Goal: Transaction & Acquisition: Purchase product/service

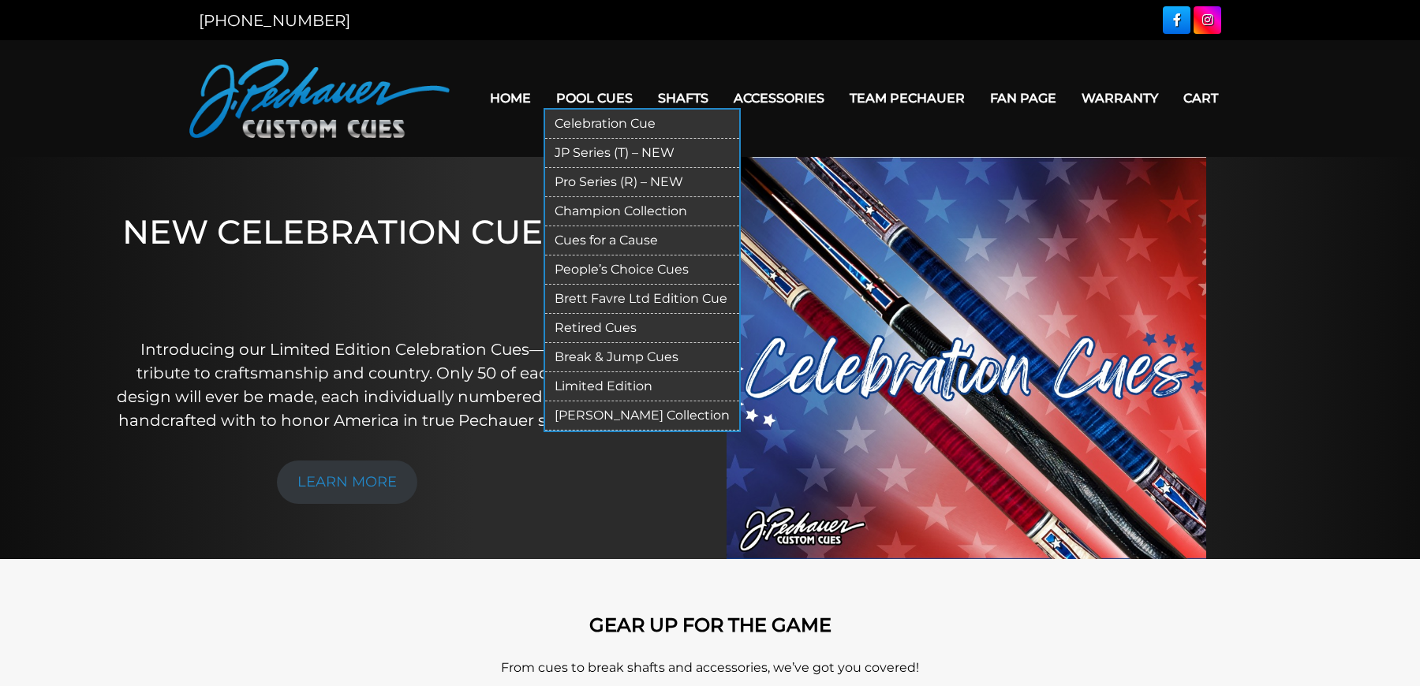
click at [609, 148] on link "JP Series (T) – NEW" at bounding box center [642, 153] width 194 height 29
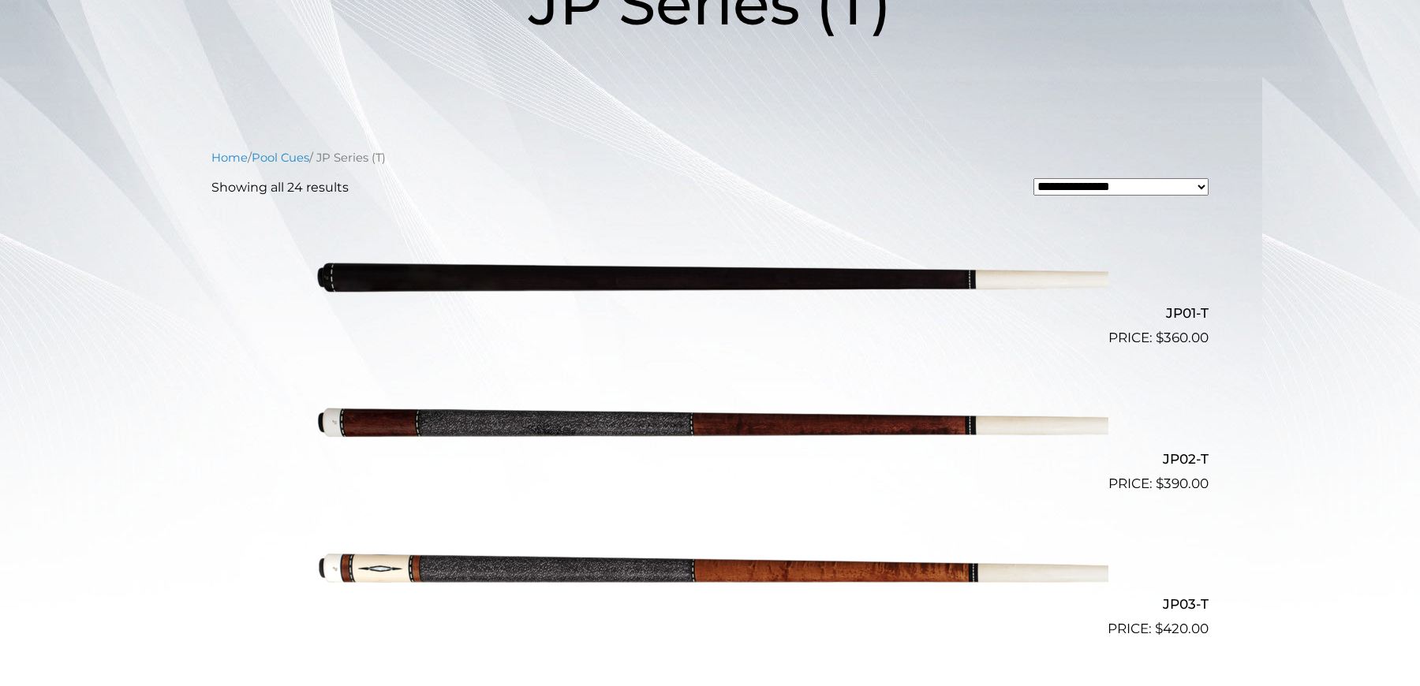
scroll to position [312, 0]
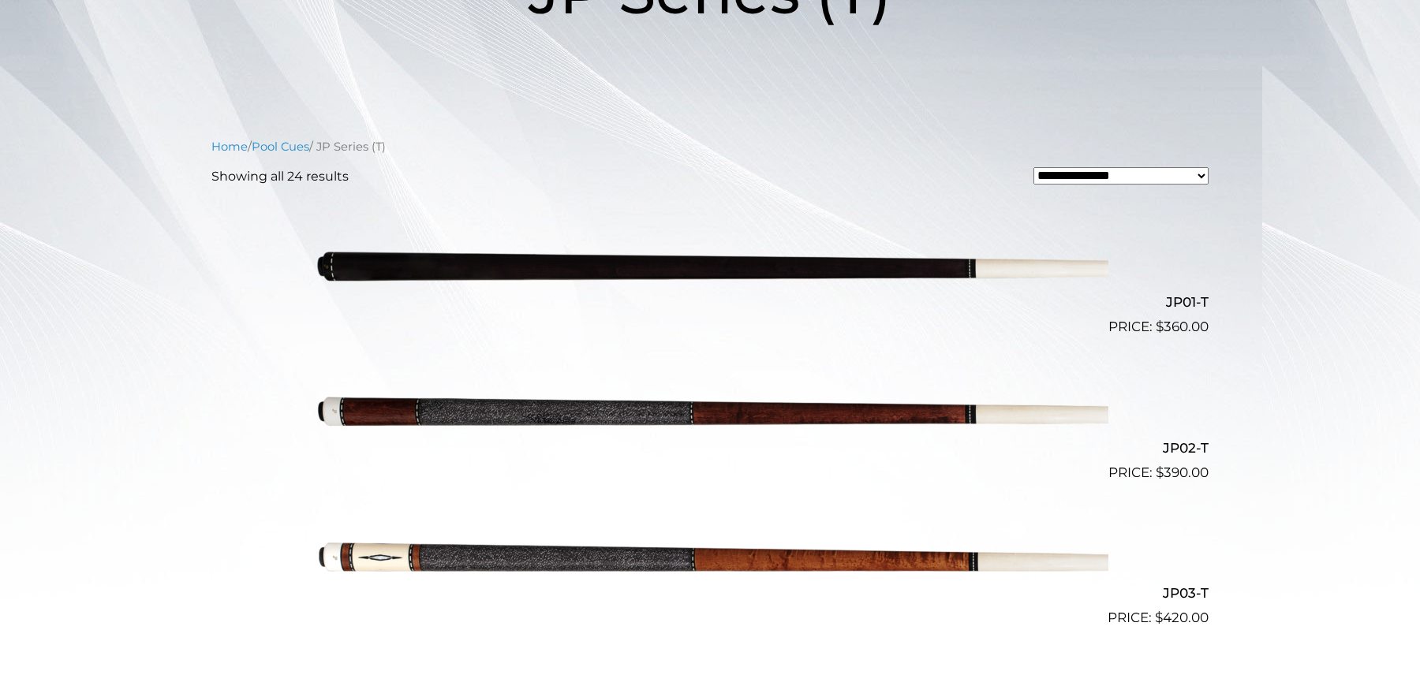
click at [645, 263] on img at bounding box center [710, 265] width 797 height 132
